Goal: Task Accomplishment & Management: Manage account settings

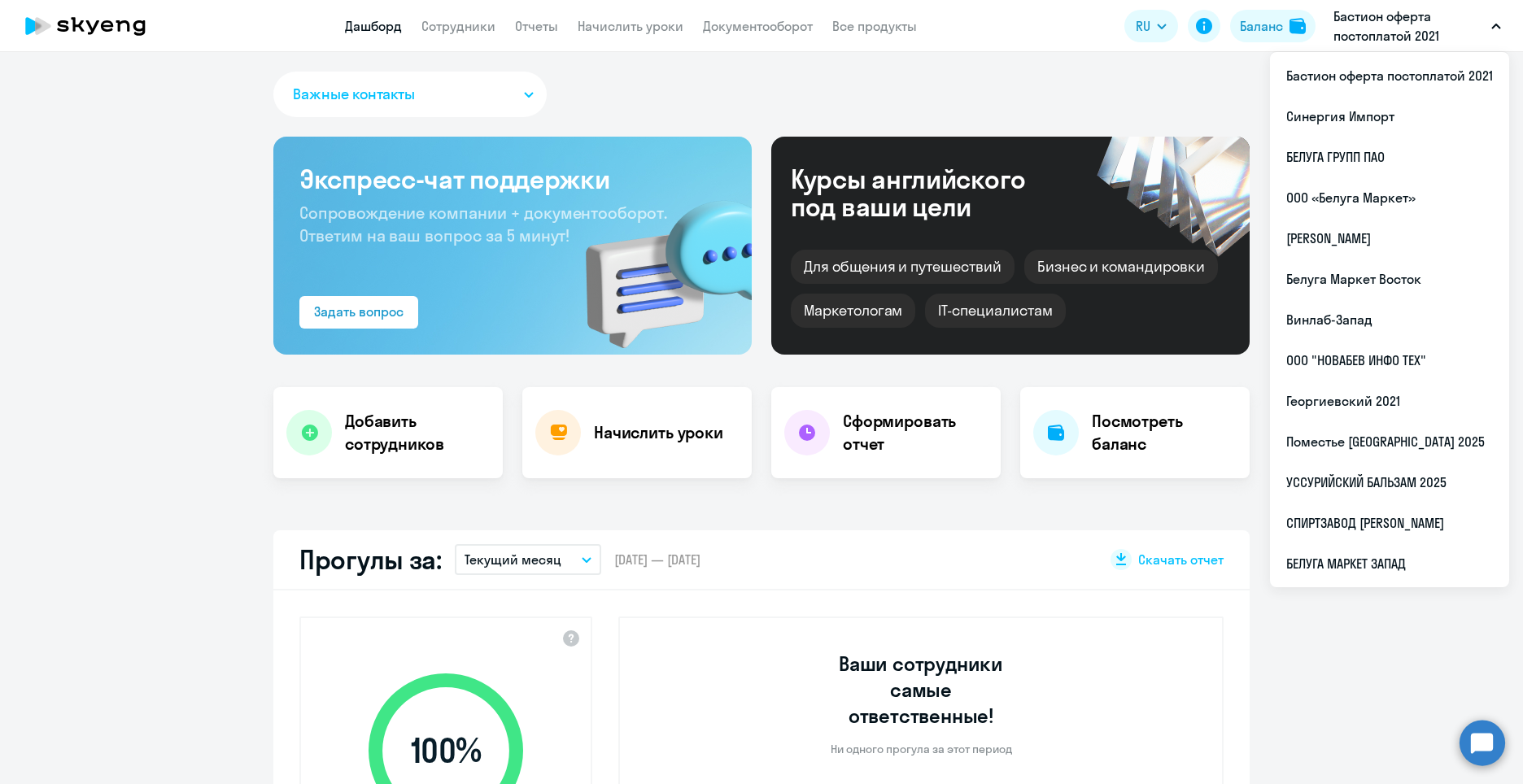
click at [1374, 27] on p "Бастион оферта постоплатой 2021" at bounding box center [1409, 26] width 151 height 39
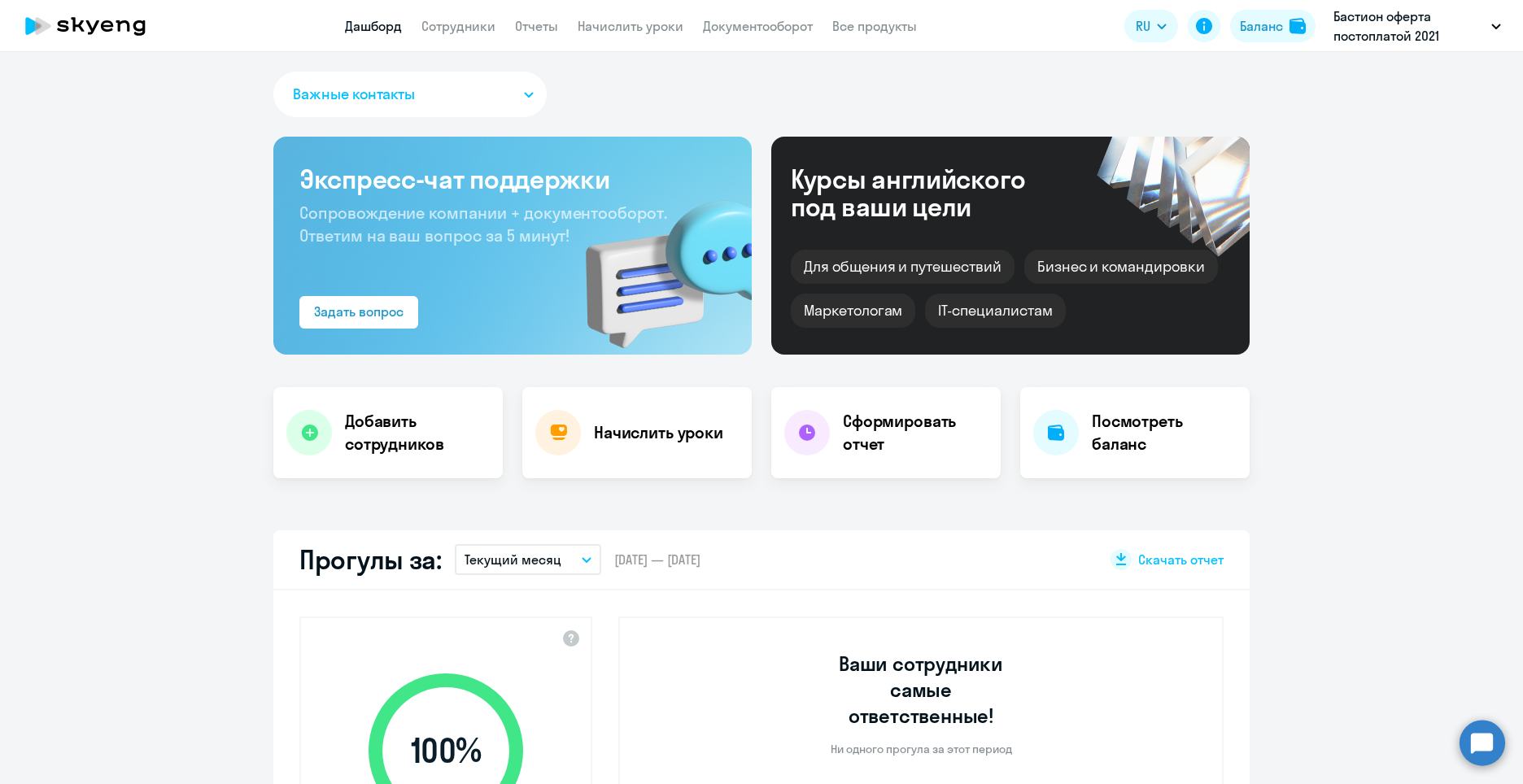
click at [1374, 27] on p "Бастион оферта постоплатой 2021" at bounding box center [1409, 26] width 151 height 39
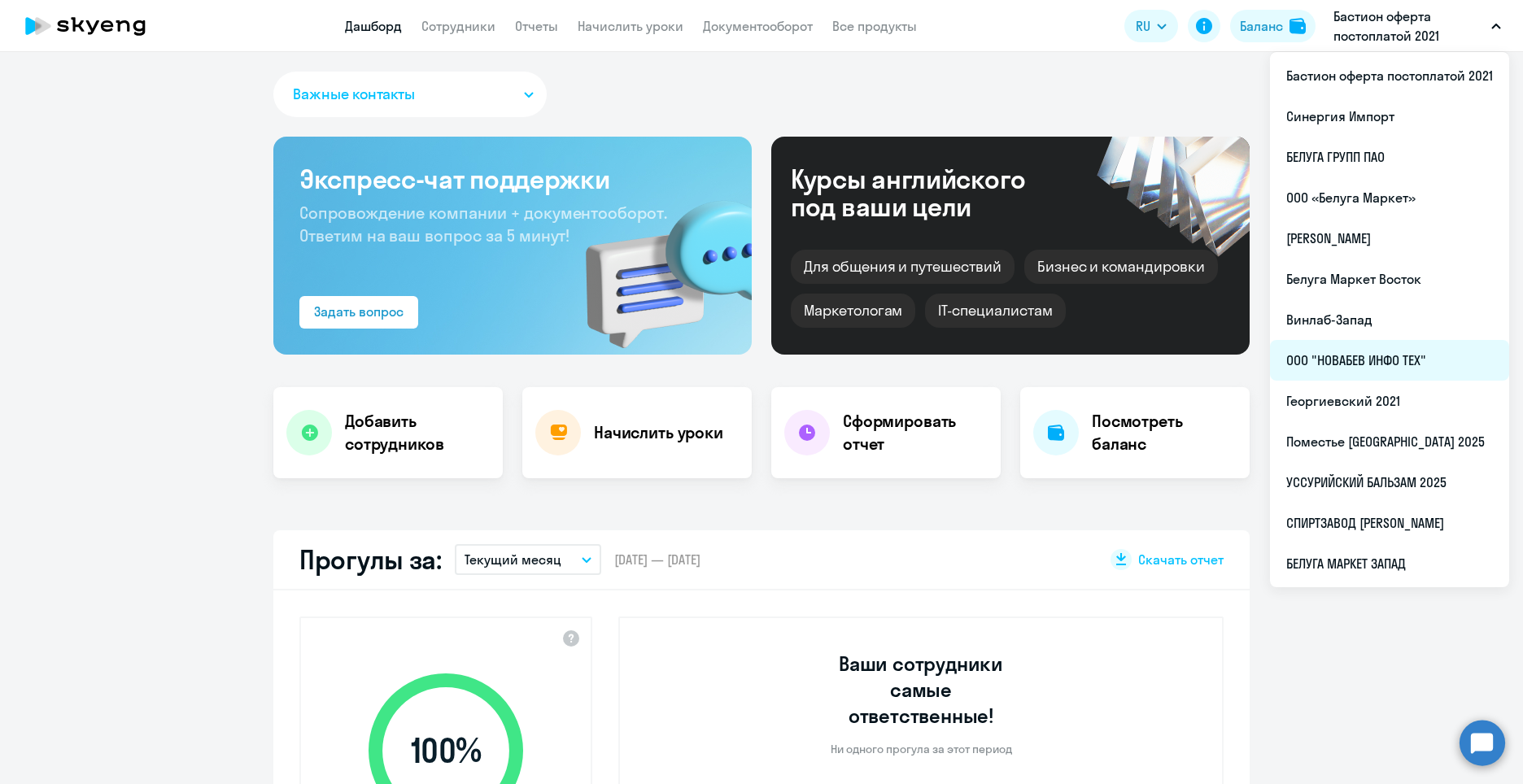
click at [1354, 375] on li "ООО "НОВАБЕВ ИНФО ТЕХ"" at bounding box center [1390, 360] width 240 height 41
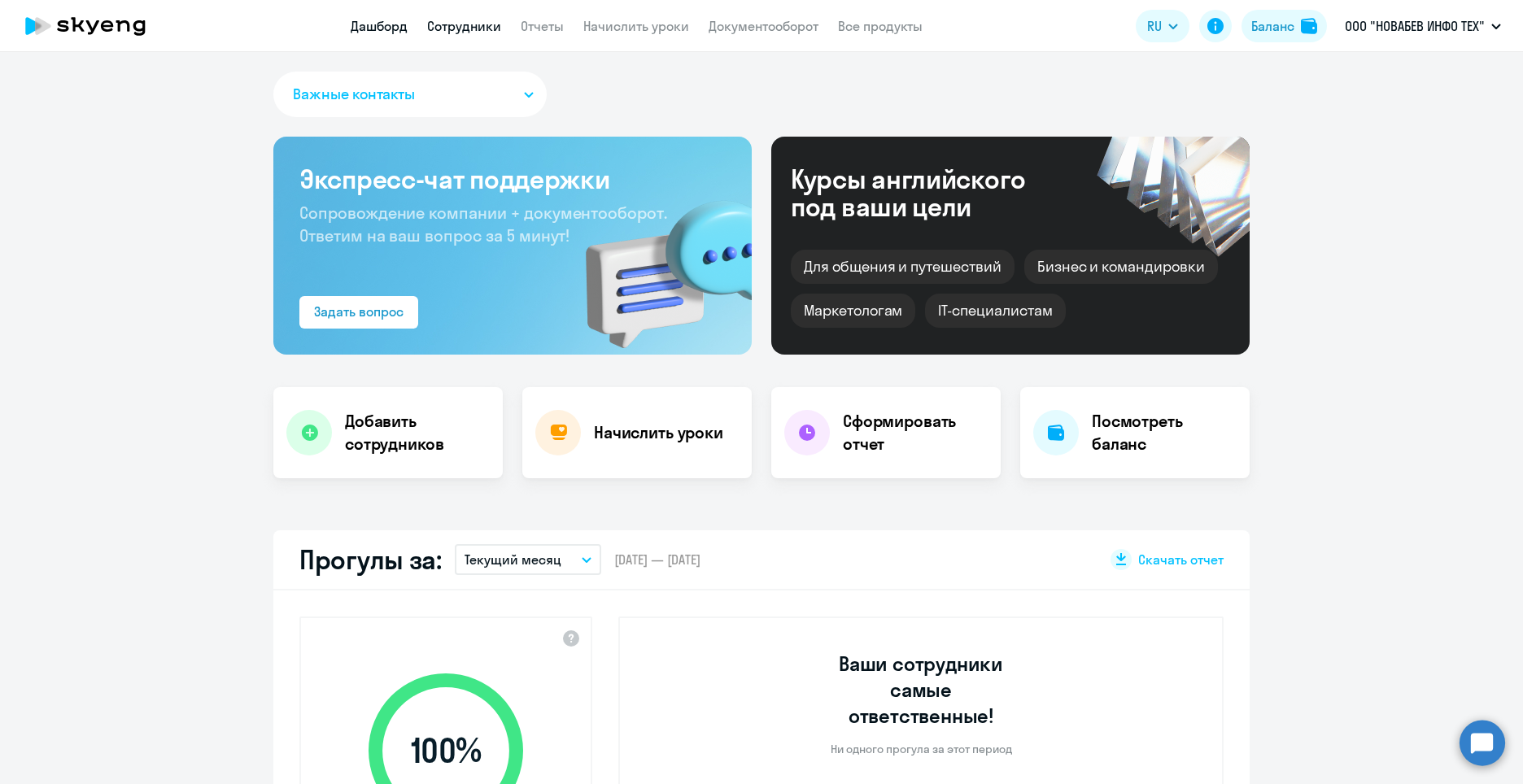
click at [448, 25] on link "Сотрудники" at bounding box center [464, 25] width 74 height 16
select select "30"
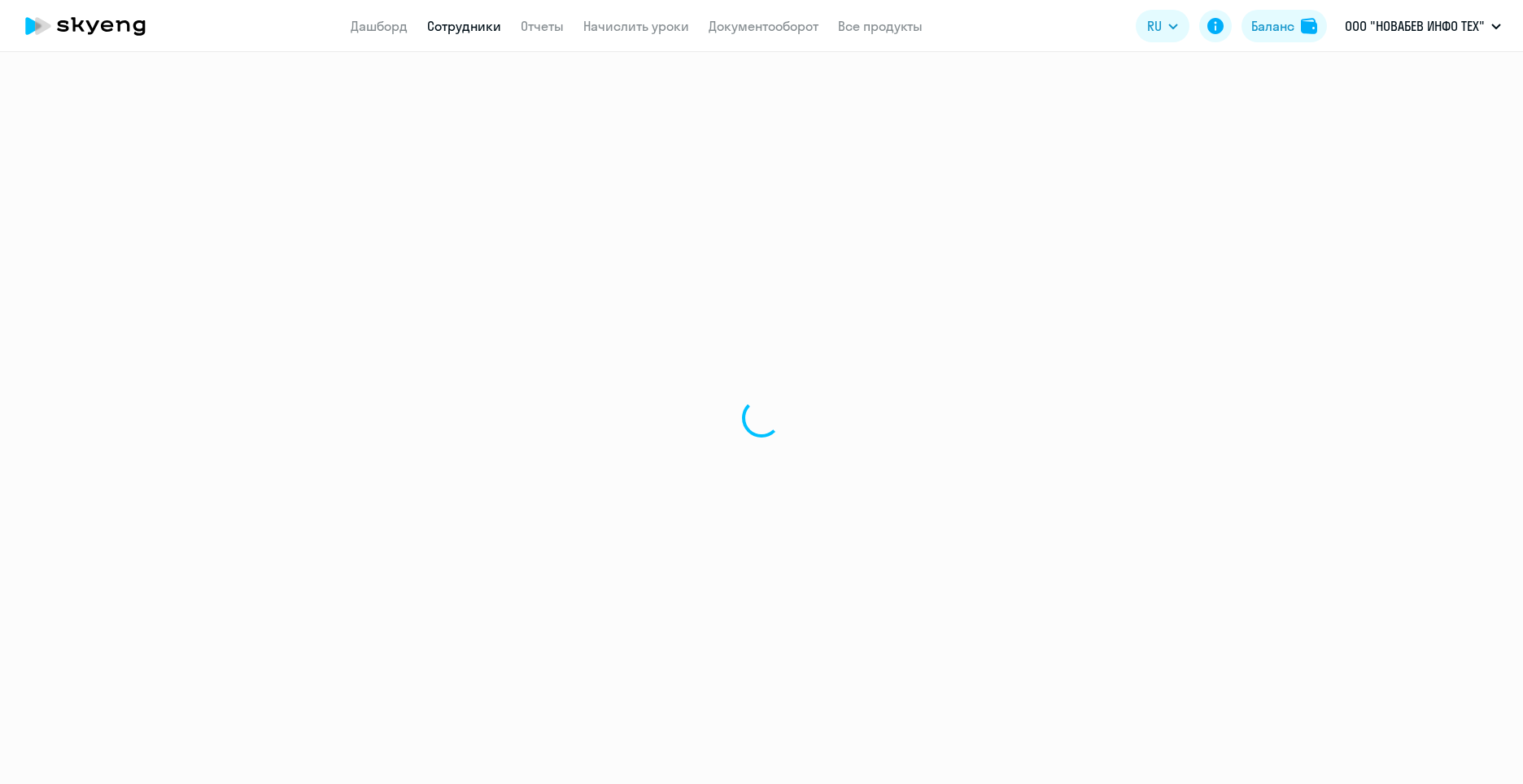
select select "30"
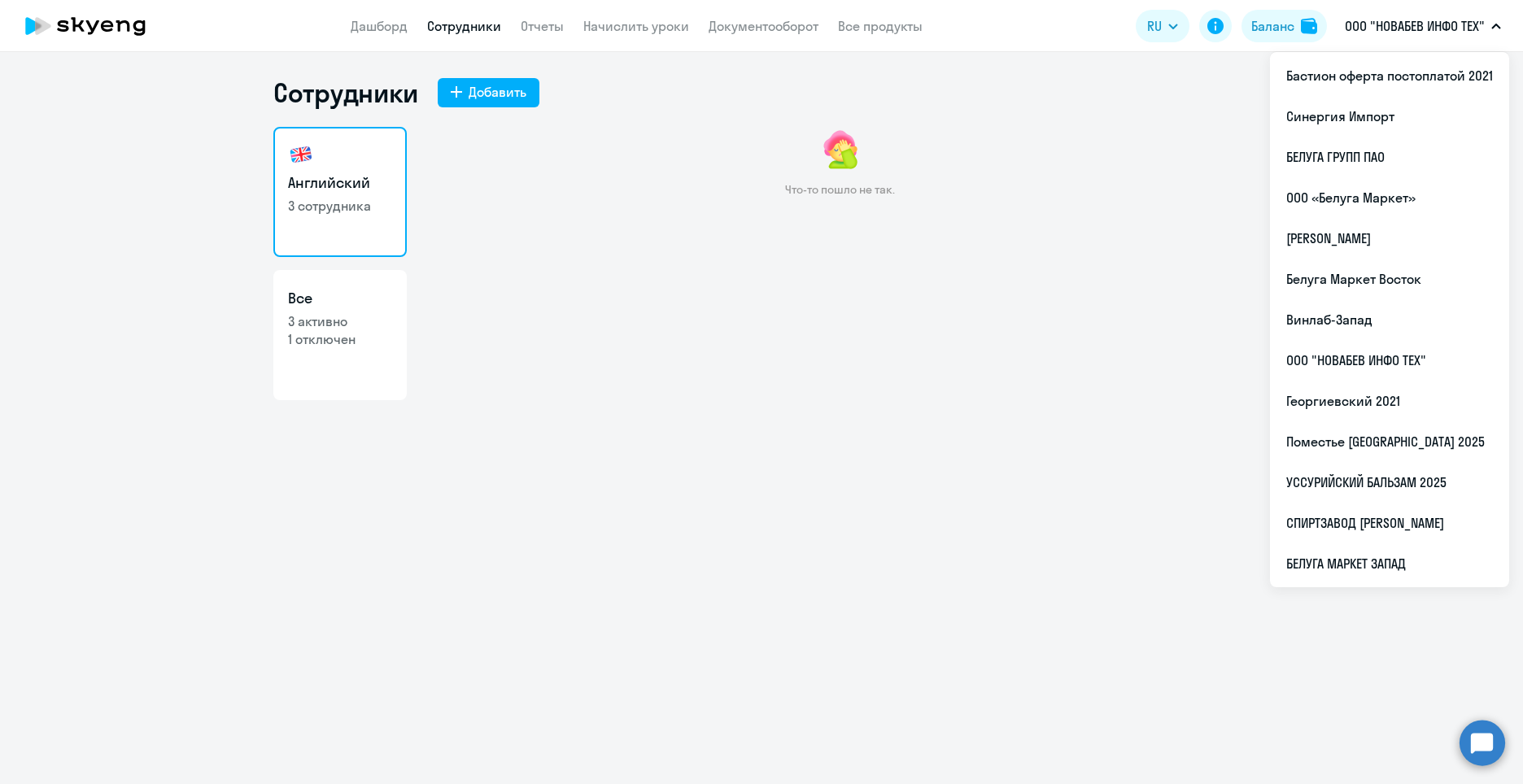
click at [1149, 454] on div "Что-то пошло не так." at bounding box center [840, 297] width 821 height 341
click at [487, 256] on div "Что-то пошло не так." at bounding box center [840, 297] width 821 height 341
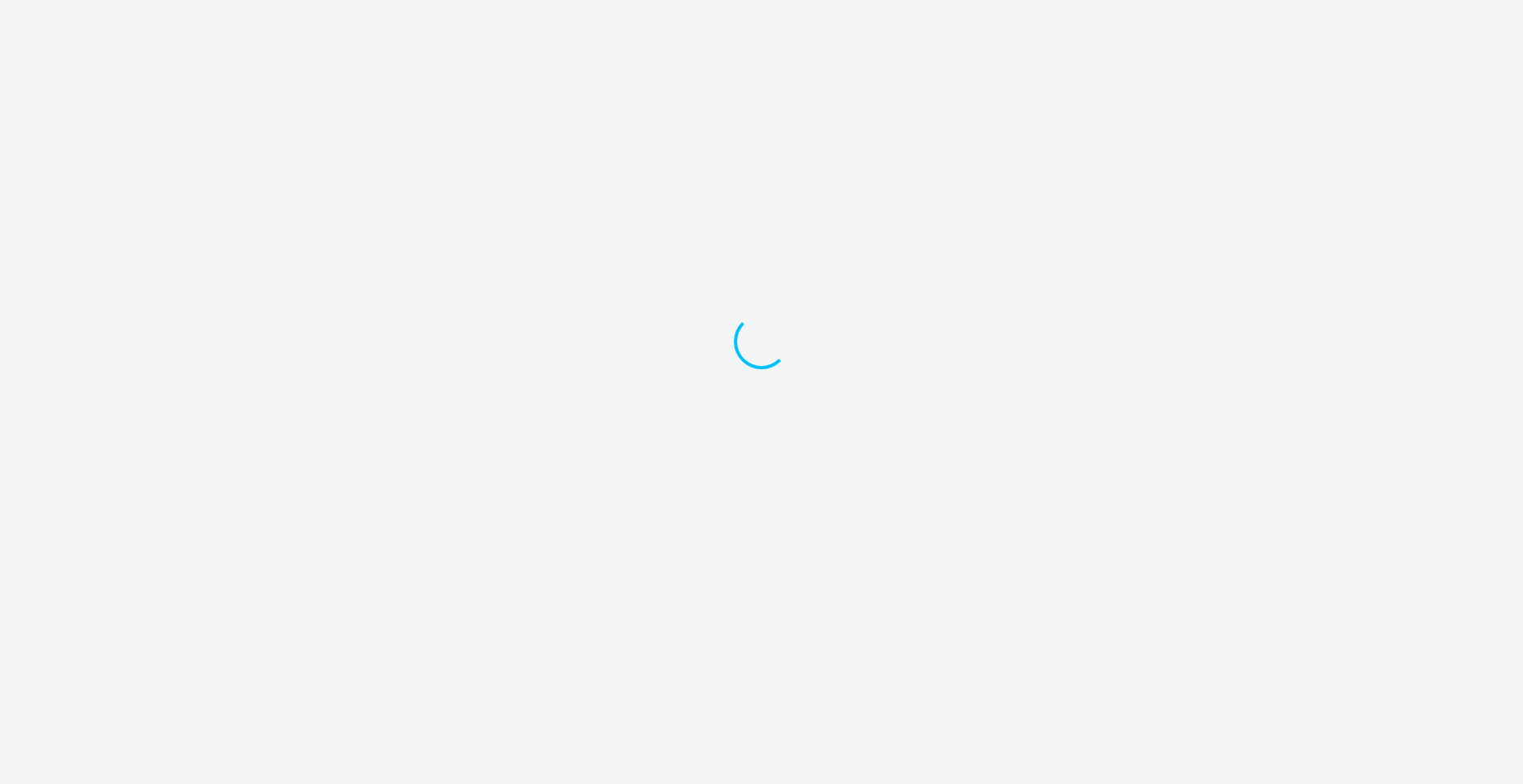
select select "30"
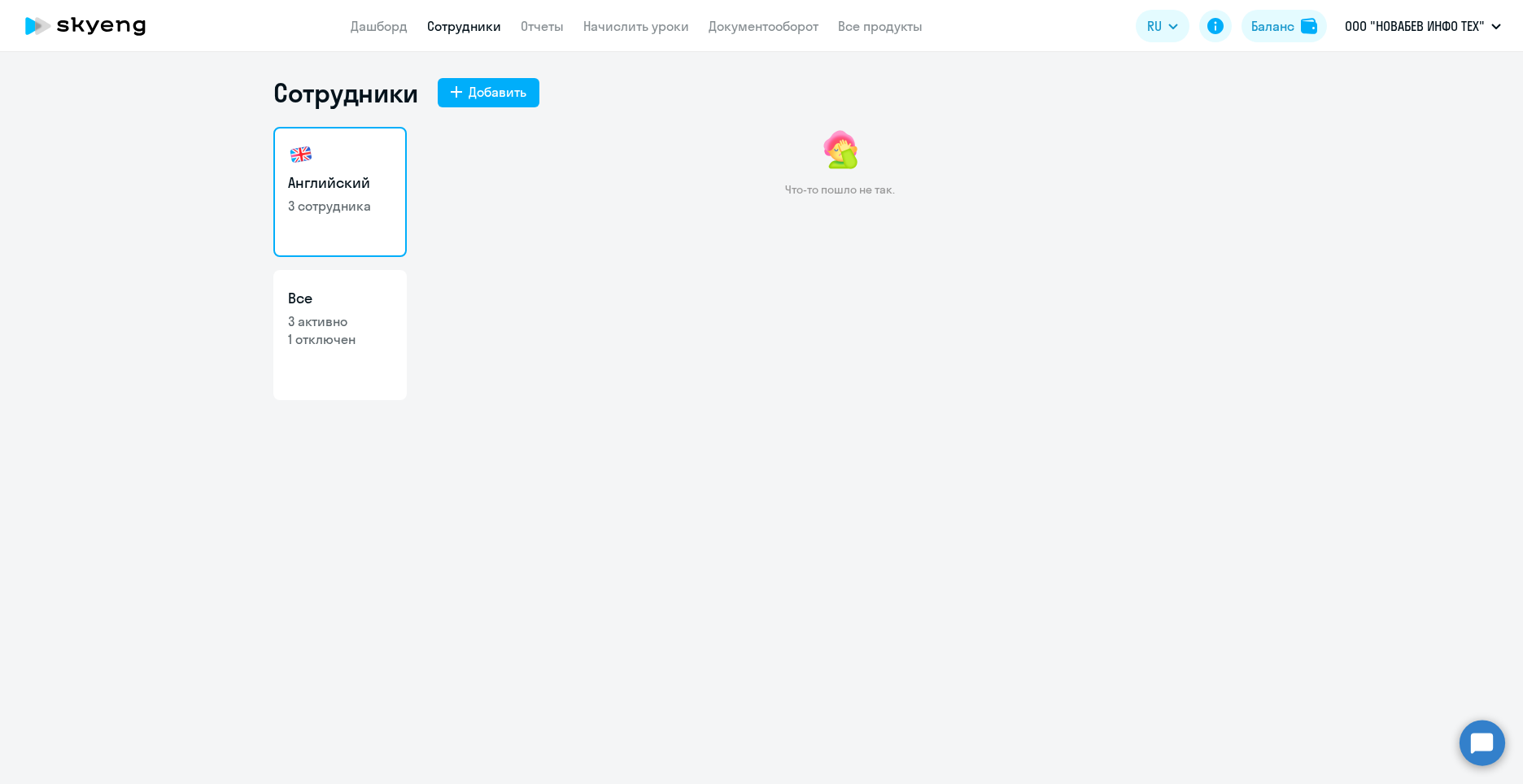
click at [843, 185] on p "Что-то пошло не так." at bounding box center [839, 189] width 110 height 14
click at [534, 26] on link "Отчеты" at bounding box center [542, 25] width 43 height 16
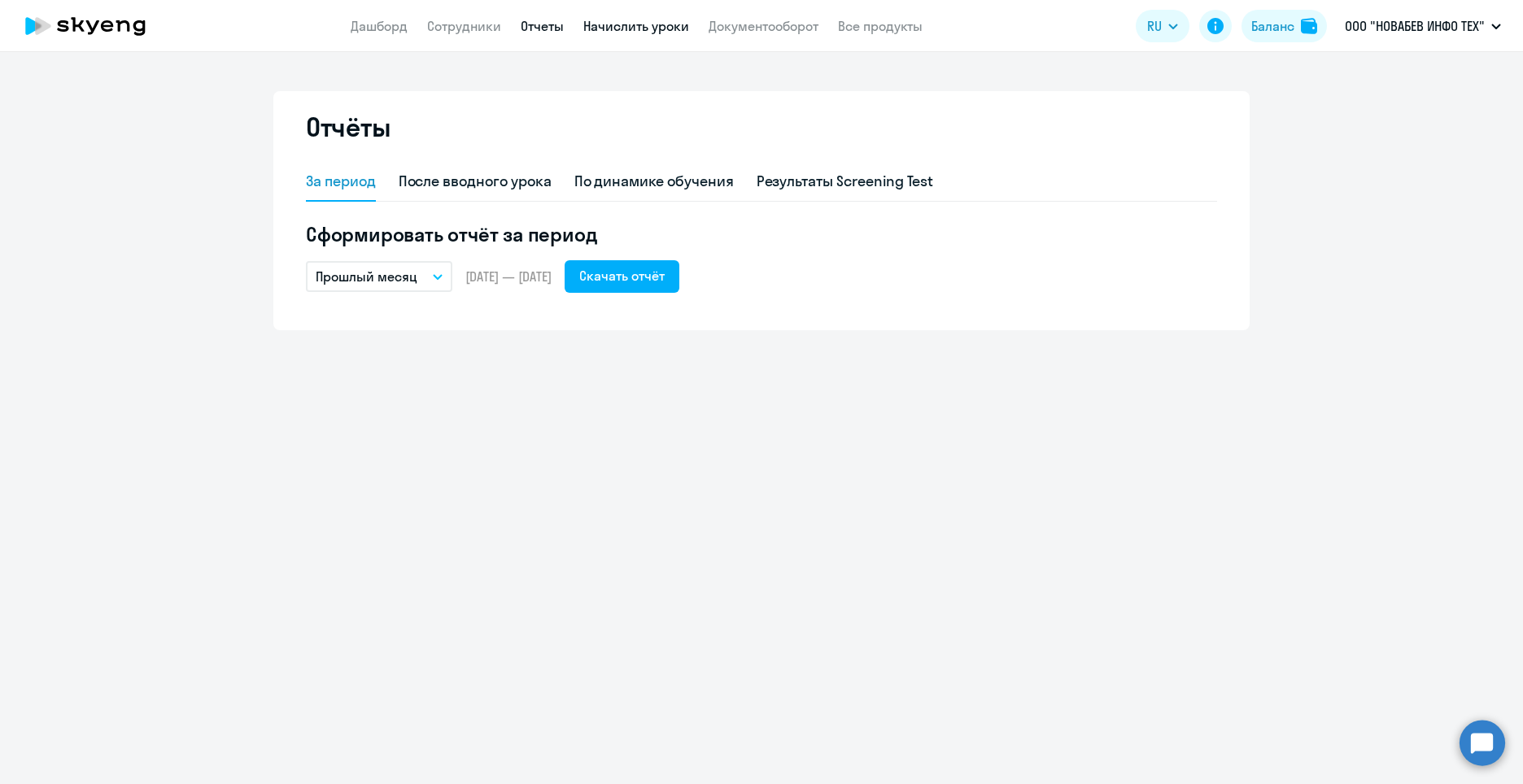
click at [624, 25] on link "Начислить уроки" at bounding box center [636, 25] width 106 height 16
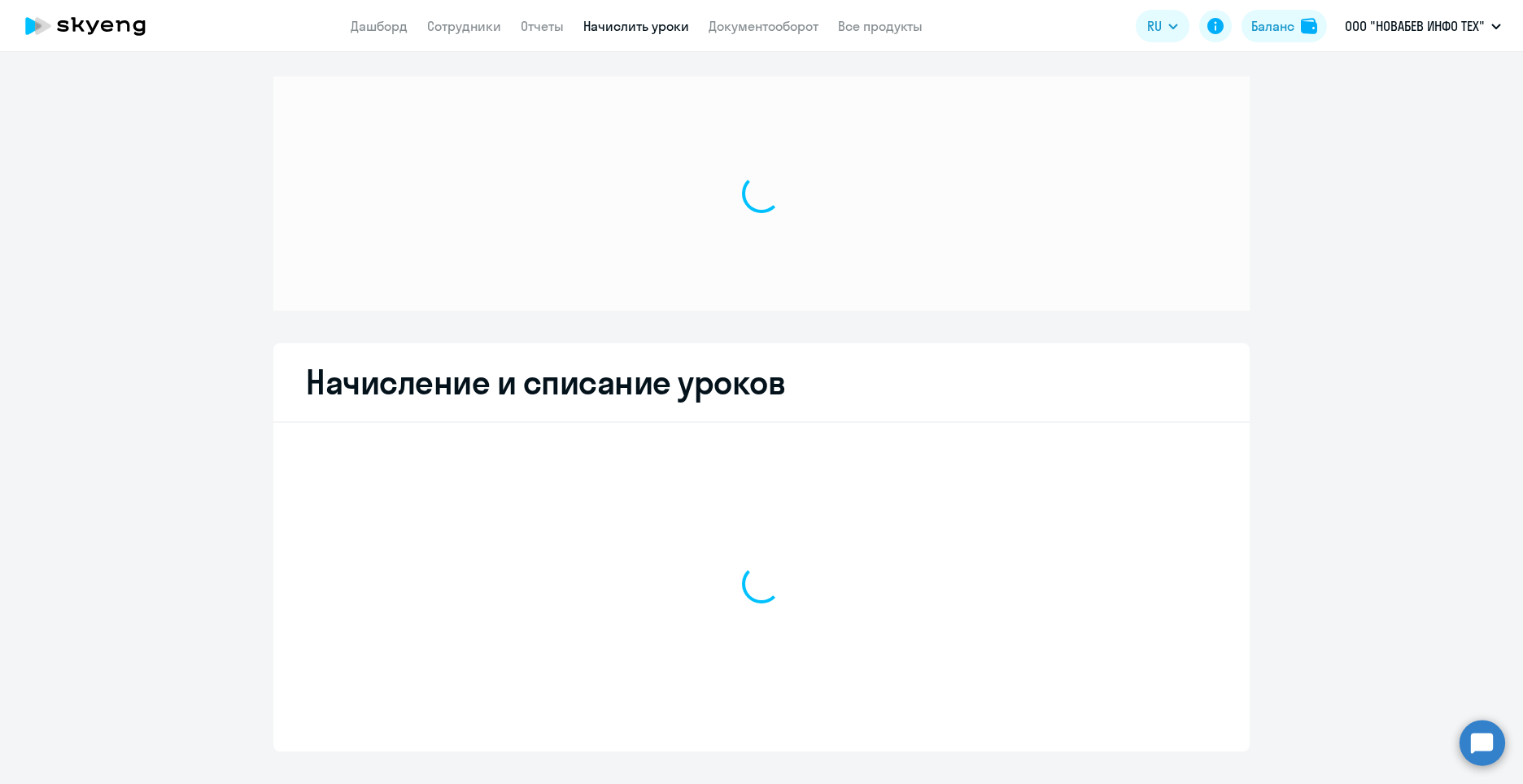
click at [671, 296] on div at bounding box center [761, 194] width 976 height 234
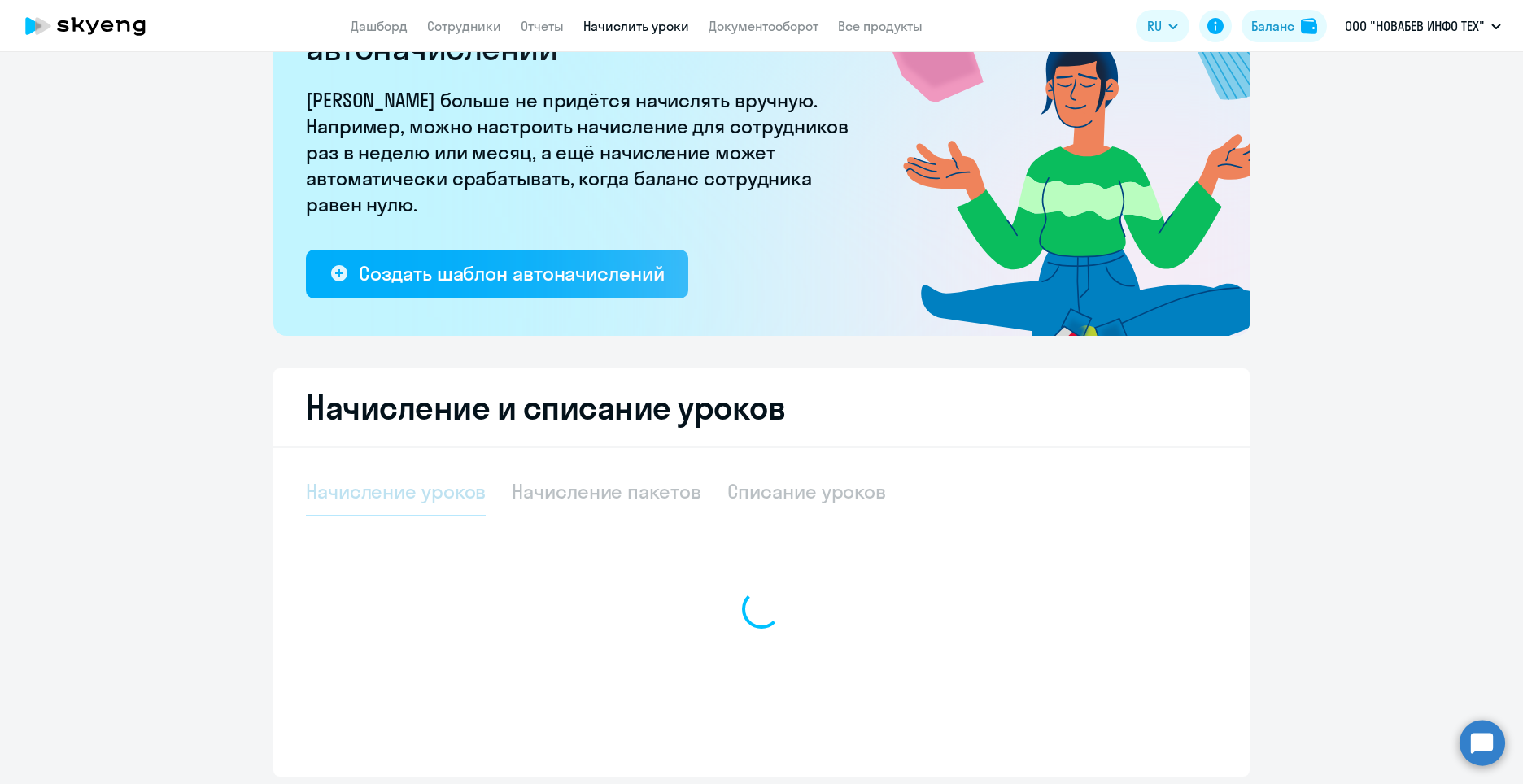
scroll to position [178, 0]
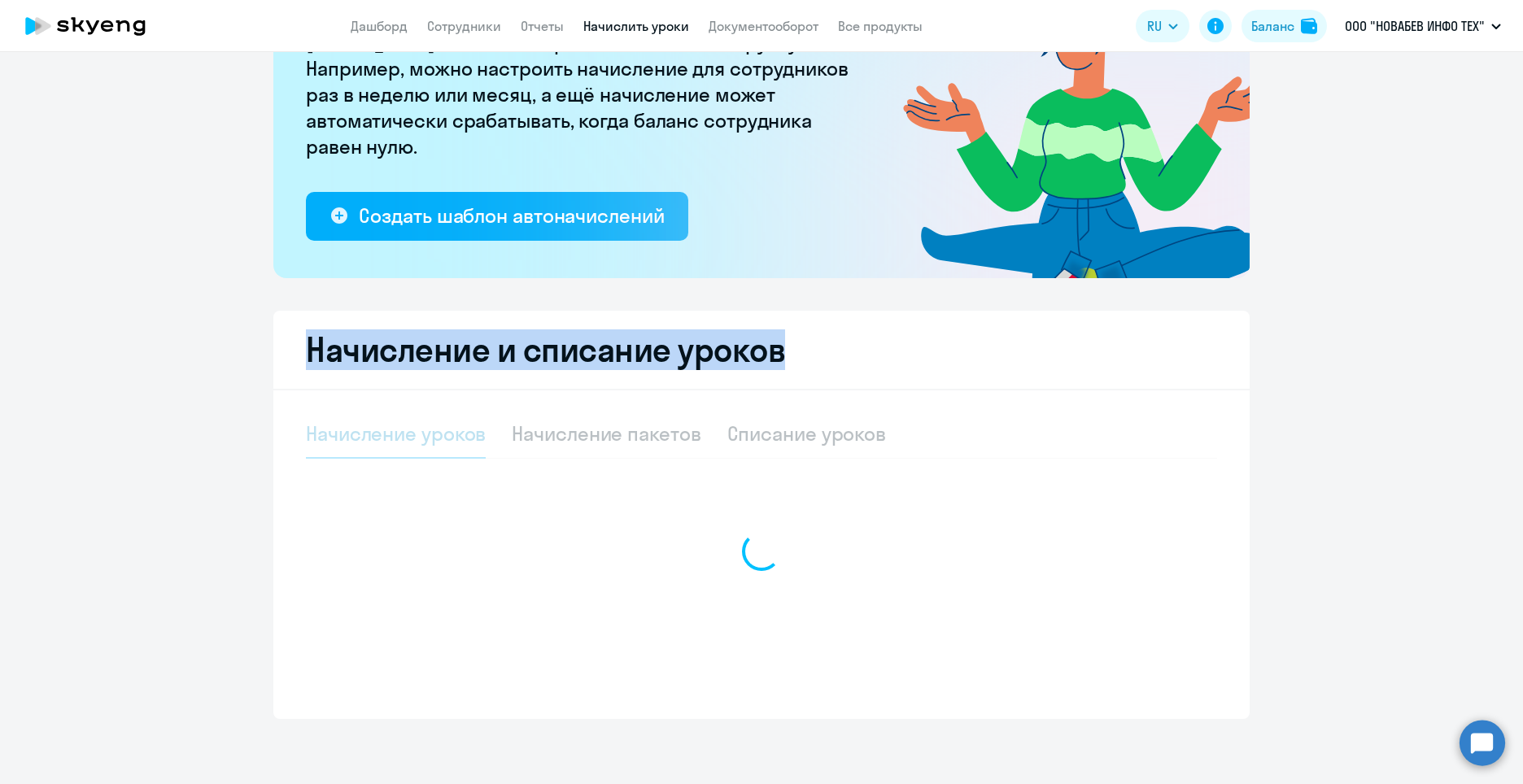
drag, startPoint x: 304, startPoint y: 345, endPoint x: 867, endPoint y: 355, distance: 563.1
click at [867, 355] on h2 "Начисление и списание уроков" at bounding box center [761, 350] width 911 height 39
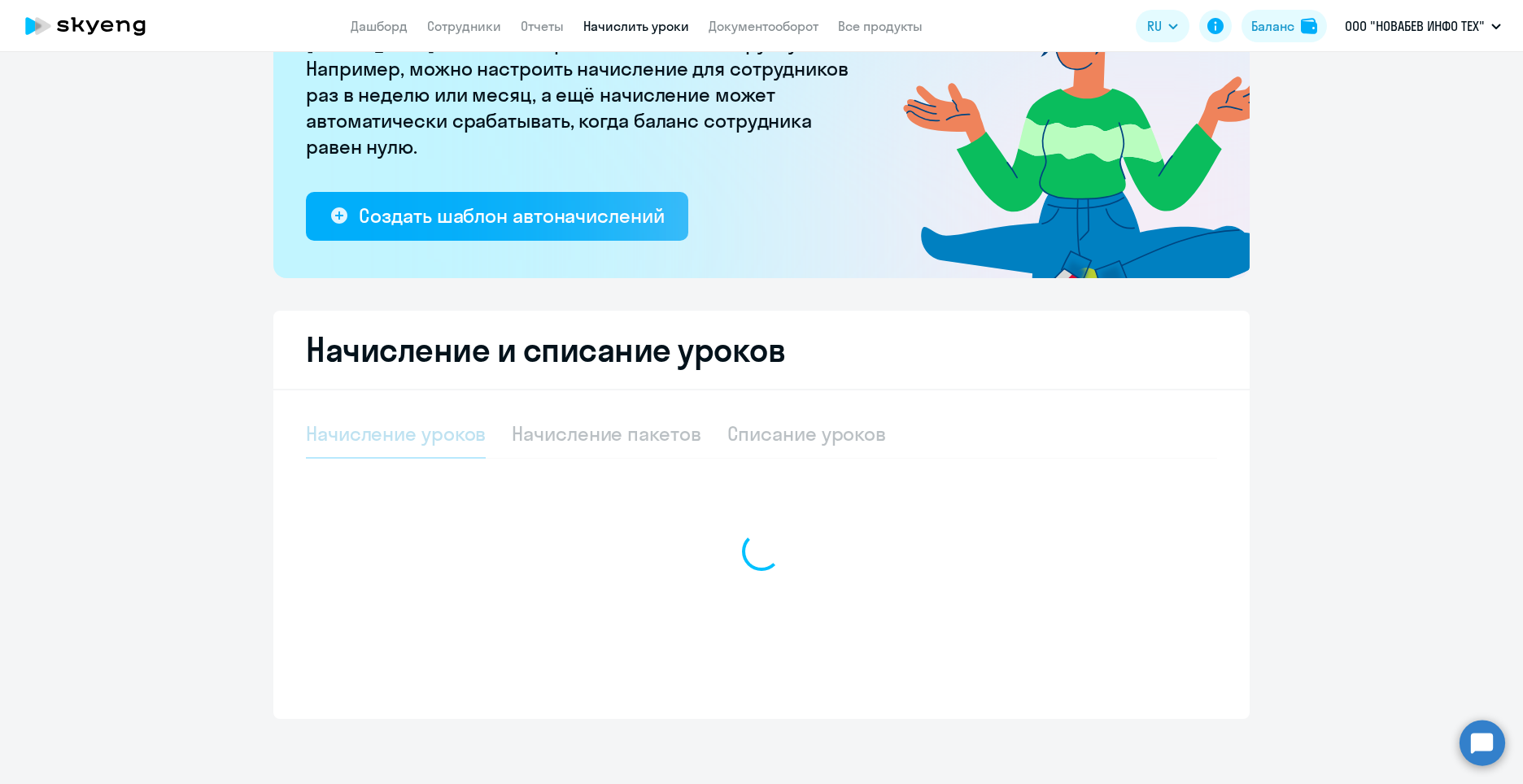
click at [125, 223] on ng-component "Рекомендуем создать шаблон автоначислений Уроки больше не придётся начислять вр…" at bounding box center [761, 309] width 1523 height 821
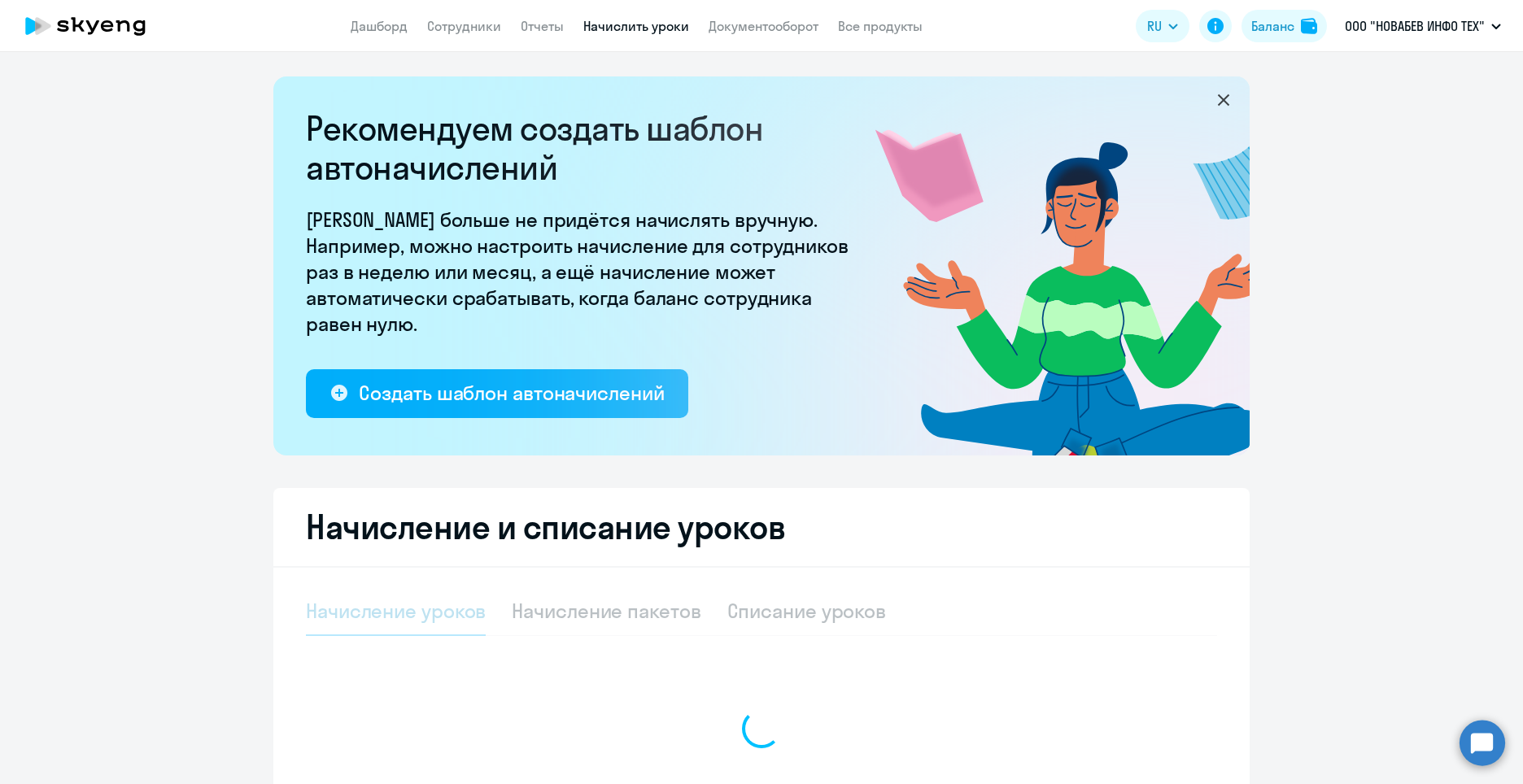
select select "10"
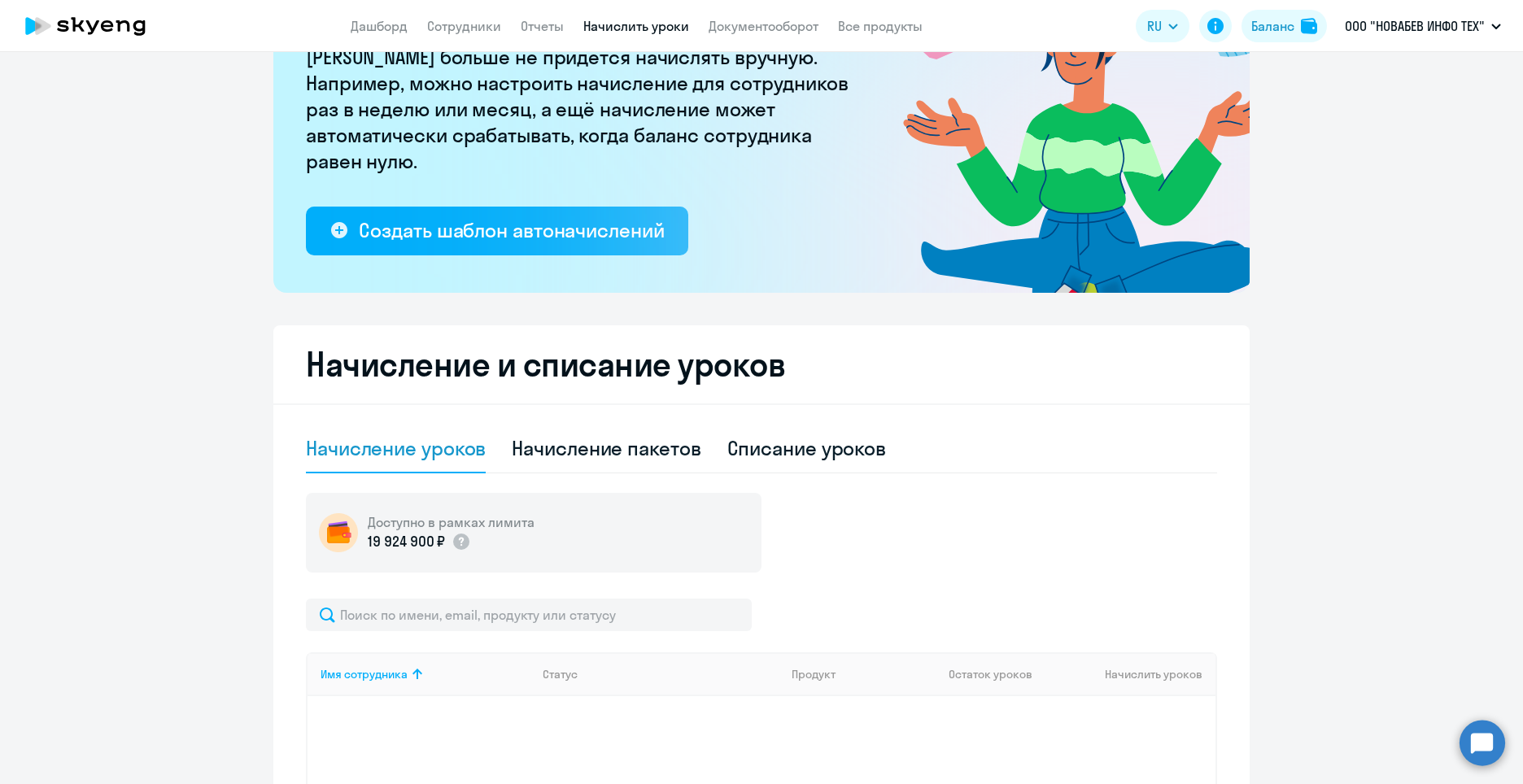
scroll to position [412, 0]
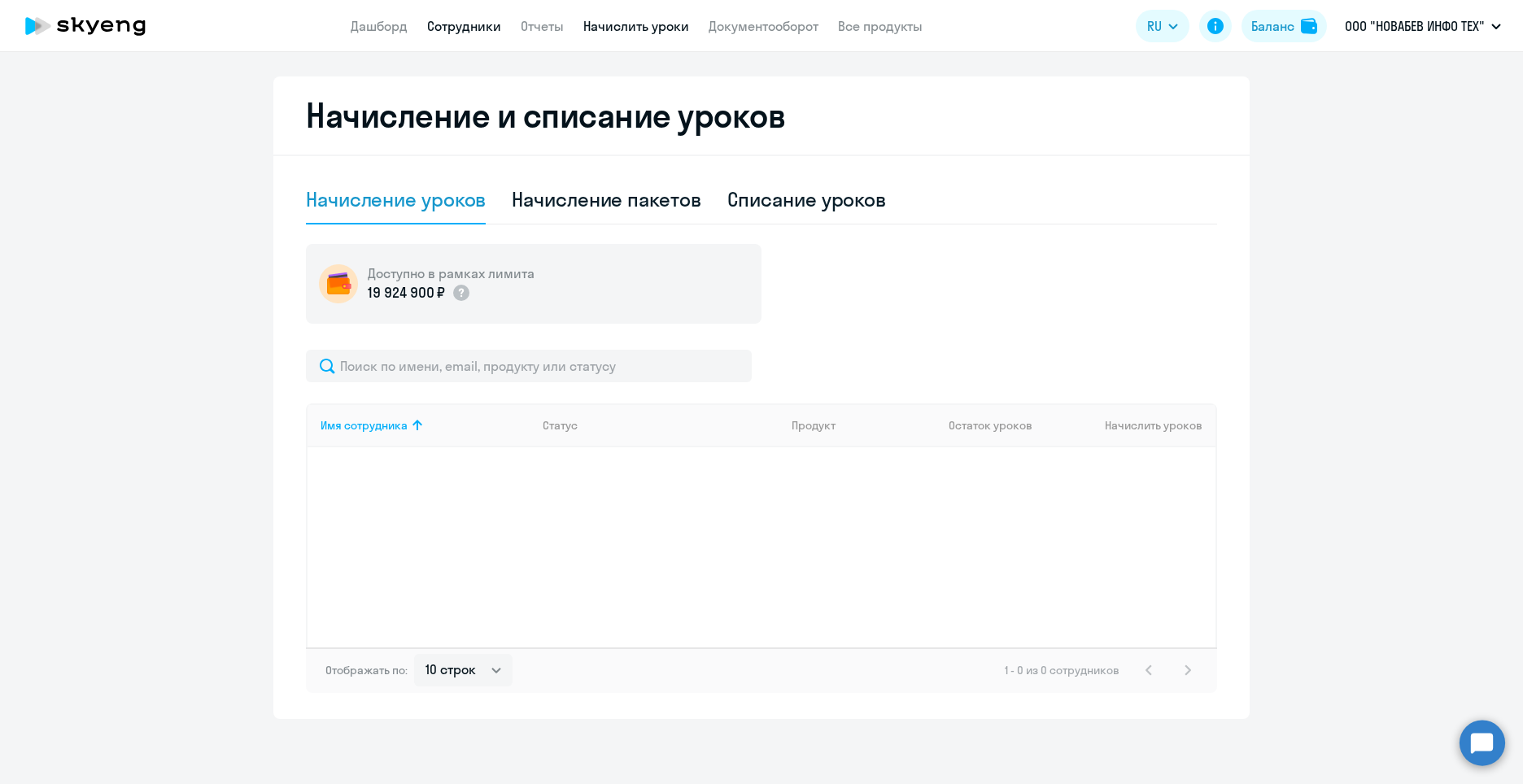
click at [461, 27] on link "Сотрудники" at bounding box center [464, 25] width 74 height 16
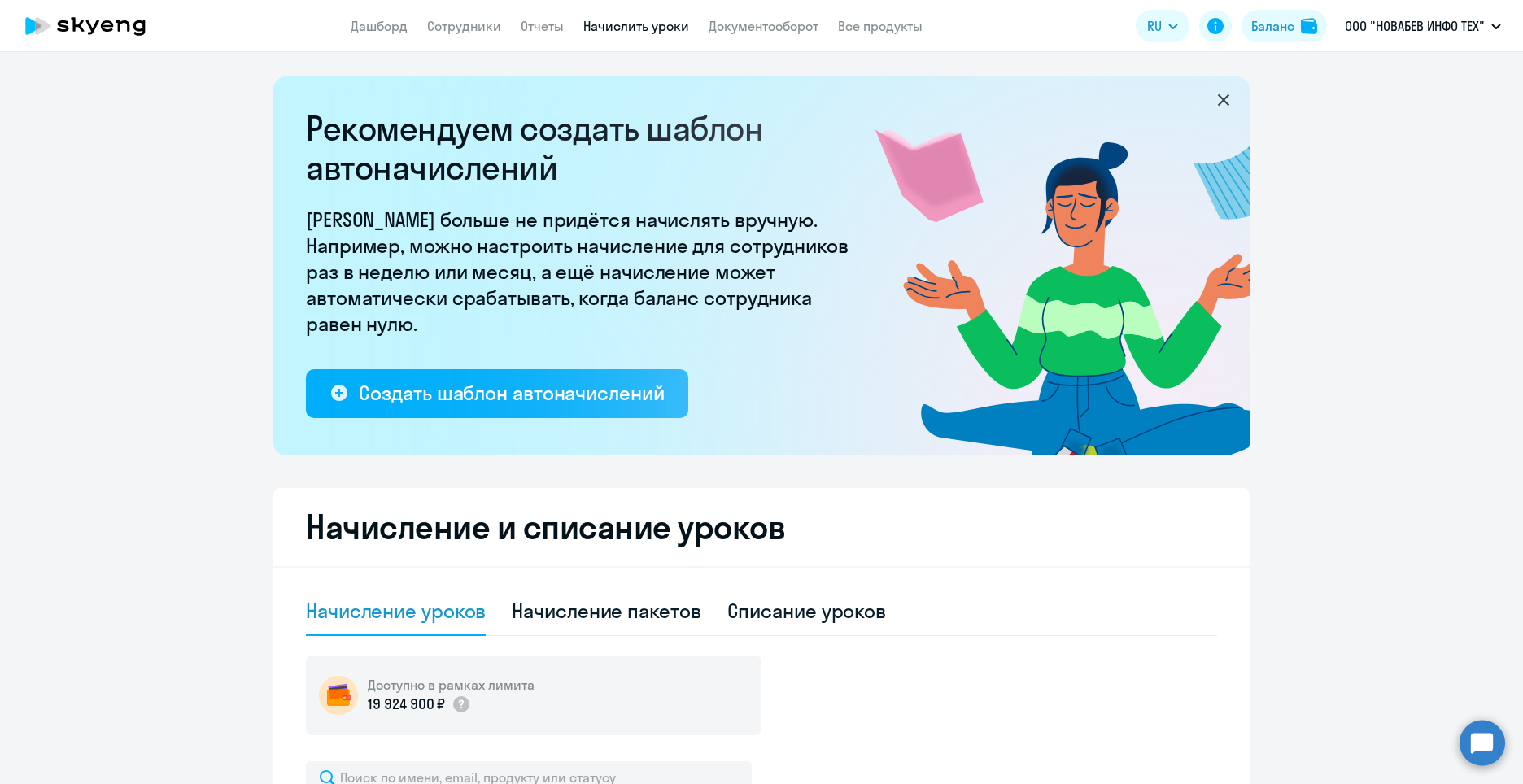
select select "30"
